Goal: Navigation & Orientation: Go to known website

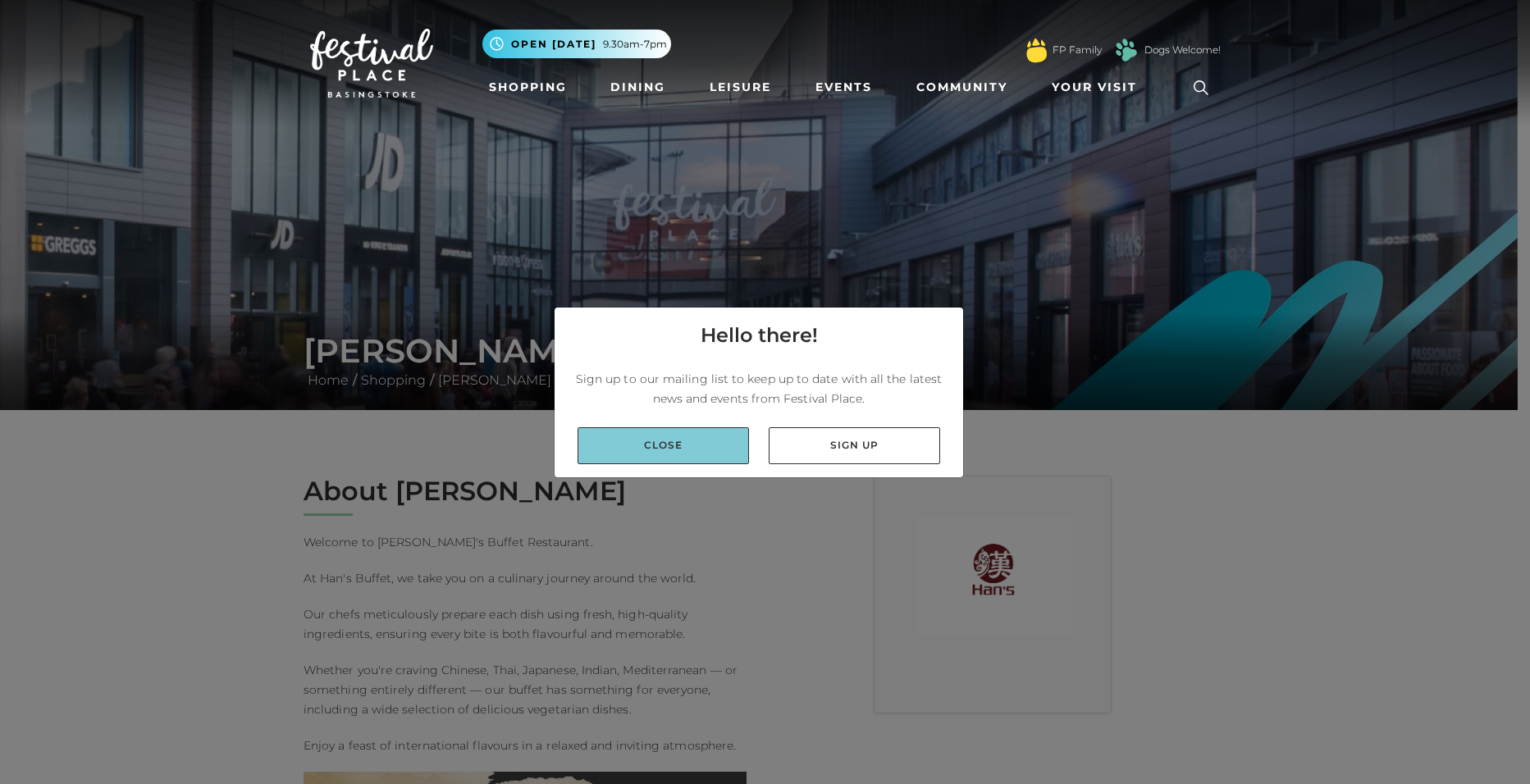
click at [686, 451] on link "Close" at bounding box center [663, 446] width 171 height 37
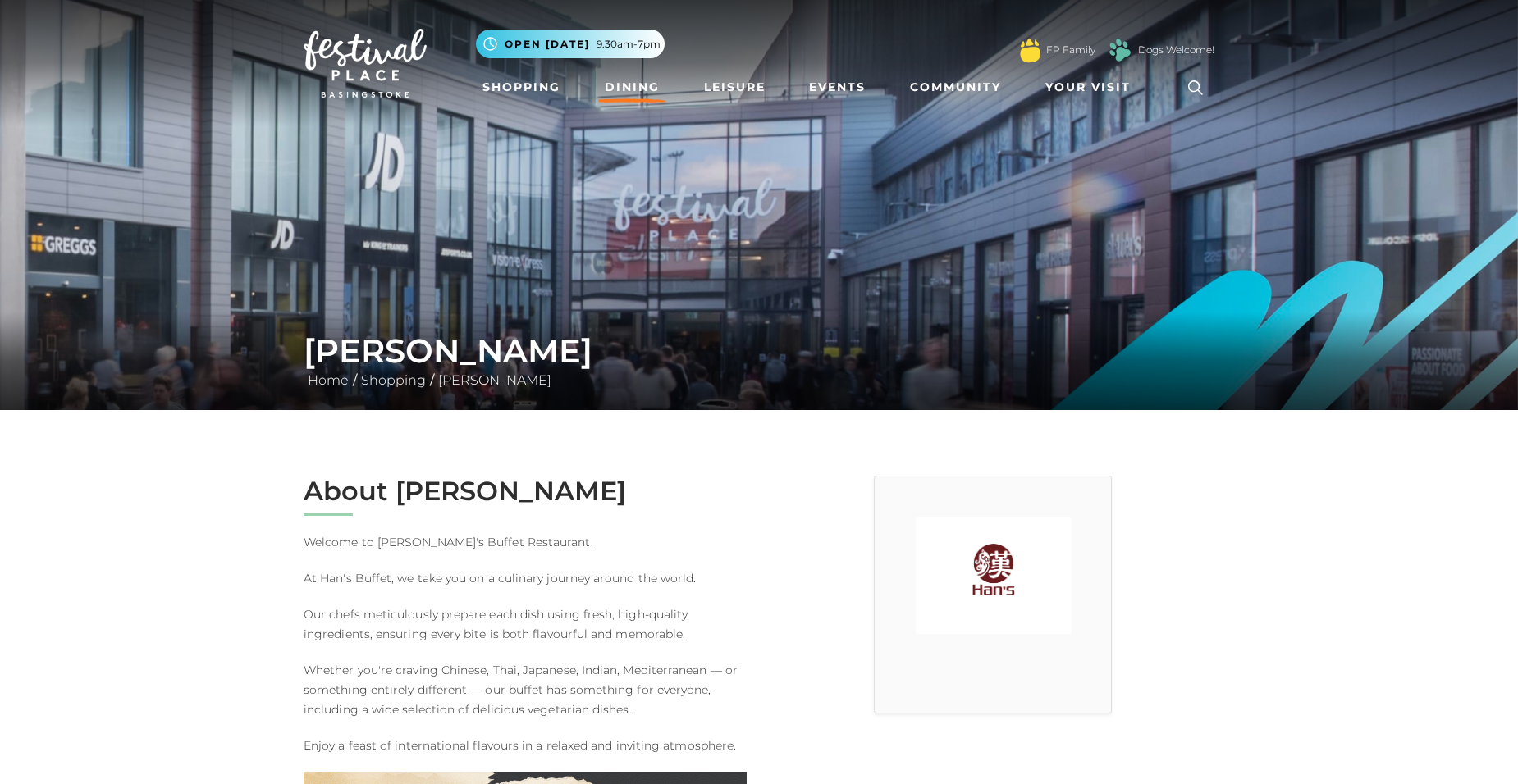
click at [640, 89] on link "Dining" at bounding box center [632, 88] width 68 height 30
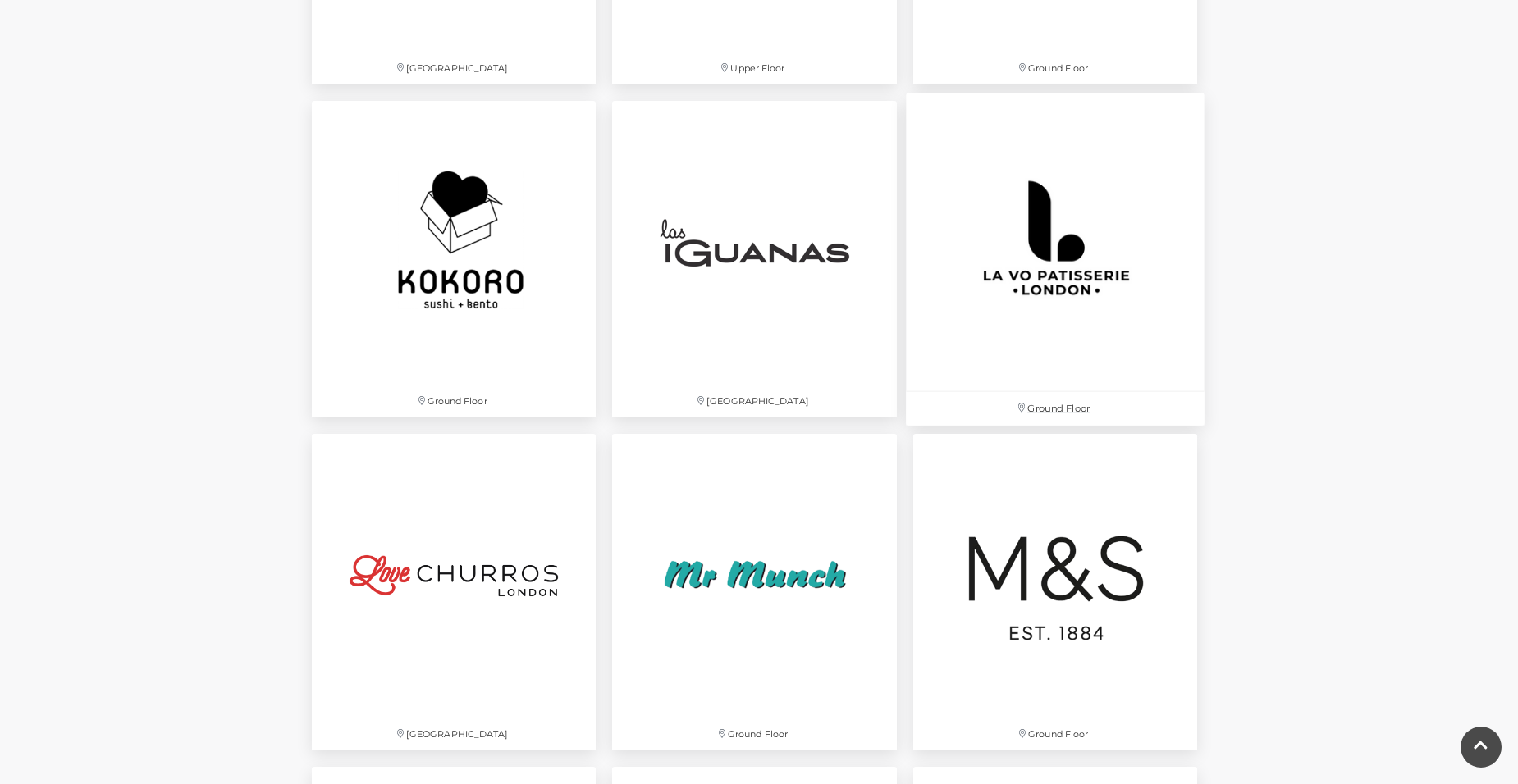
scroll to position [3363, 0]
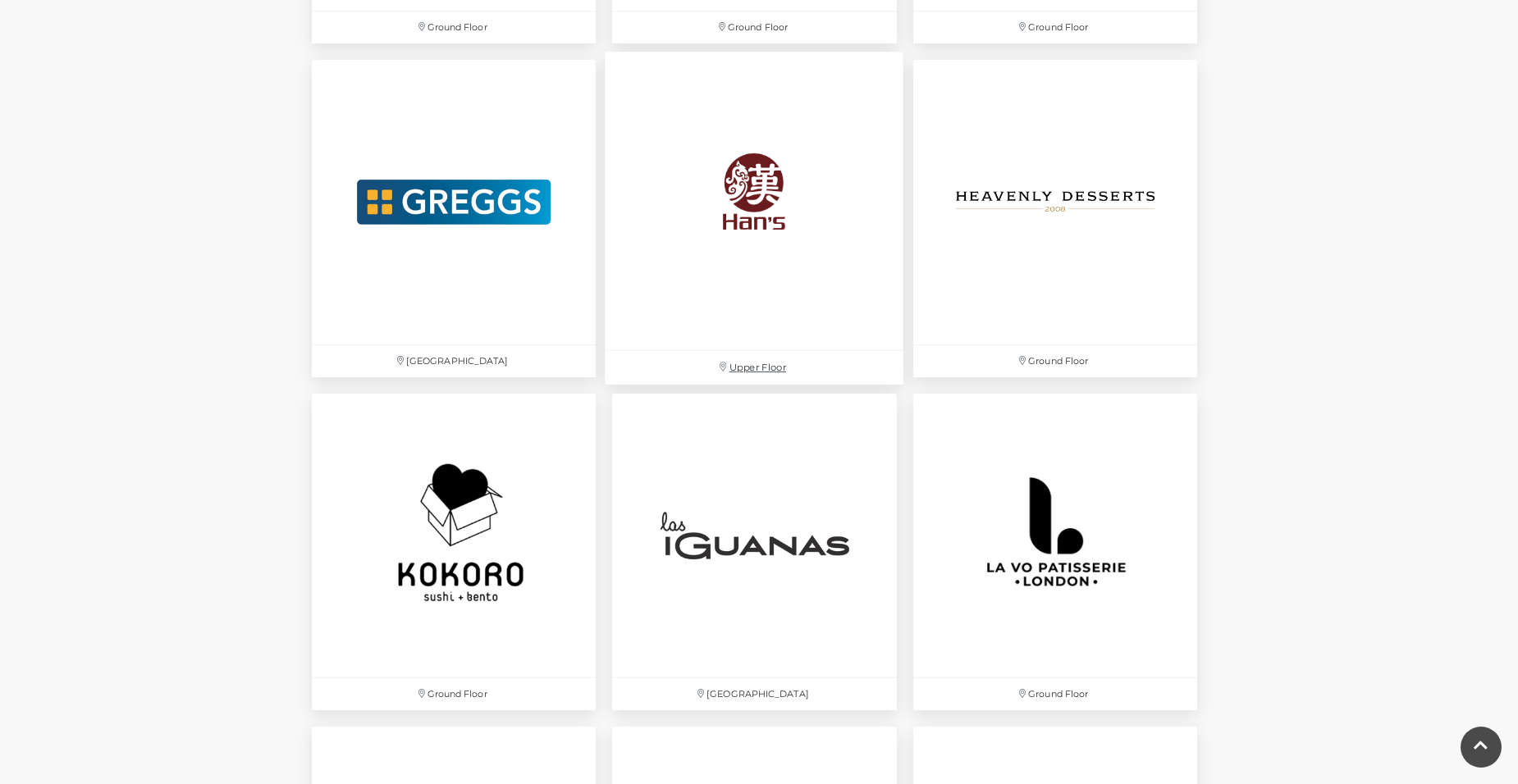
click at [769, 206] on img at bounding box center [754, 201] width 298 height 298
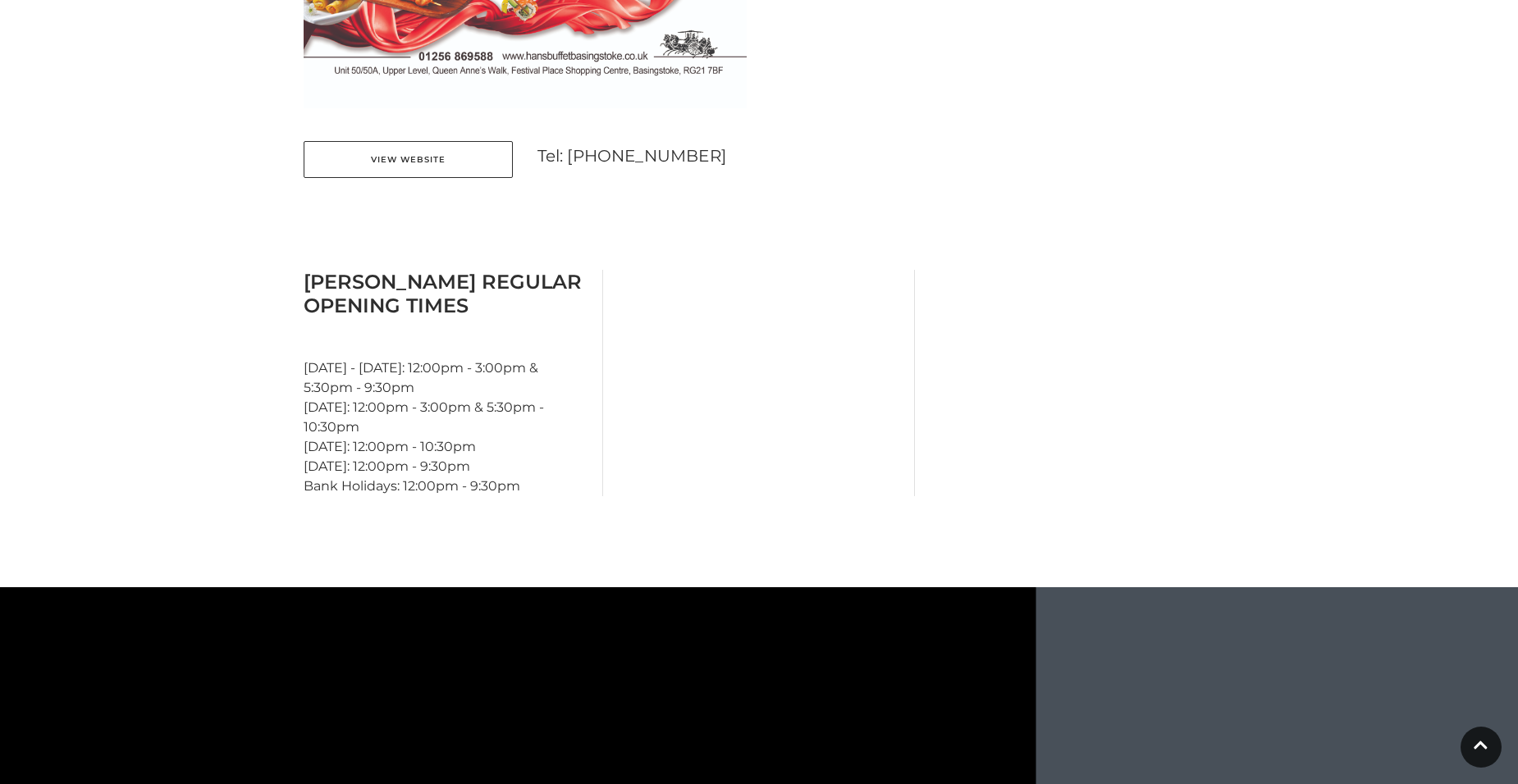
scroll to position [1313, 0]
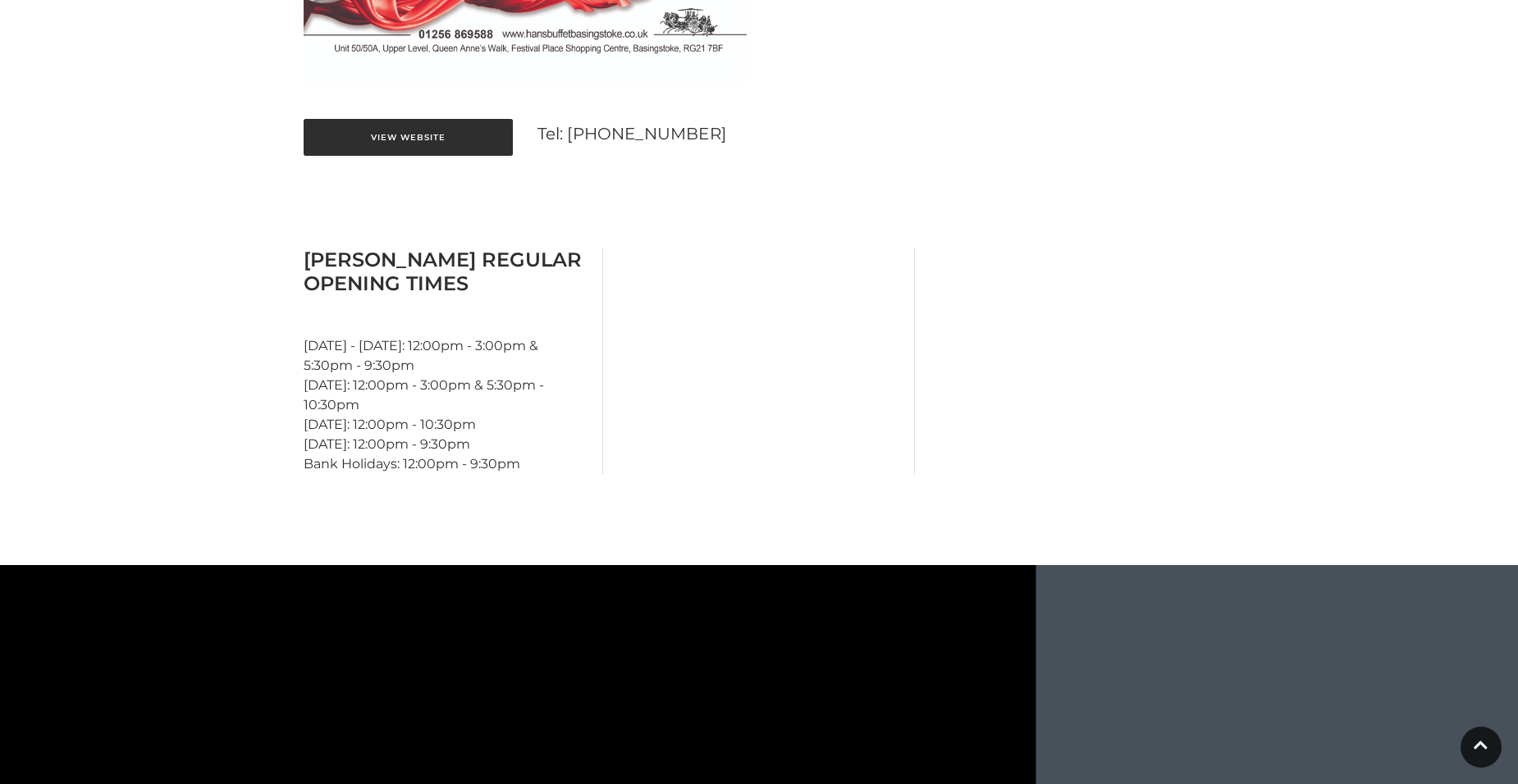
click at [446, 145] on link "View Website" at bounding box center [409, 137] width 210 height 37
